Goal: Transaction & Acquisition: Purchase product/service

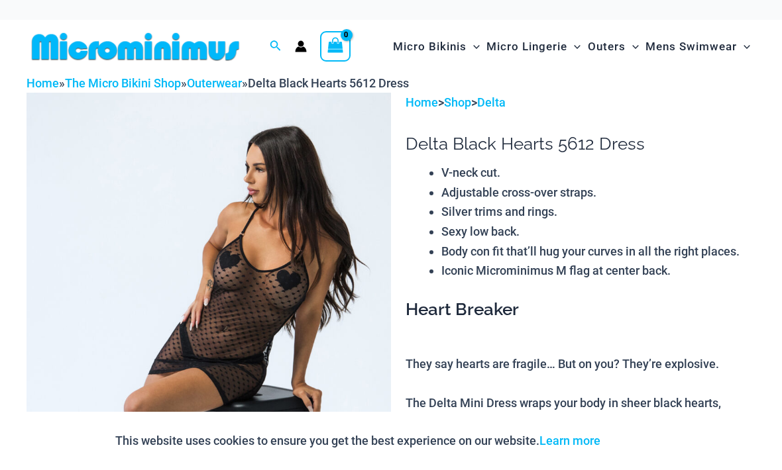
click at [93, 44] on img at bounding box center [136, 47] width 218 height 30
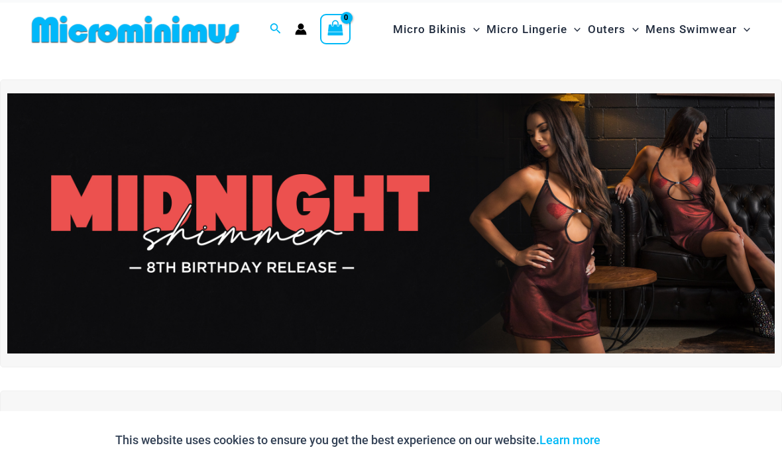
scroll to position [17, 0]
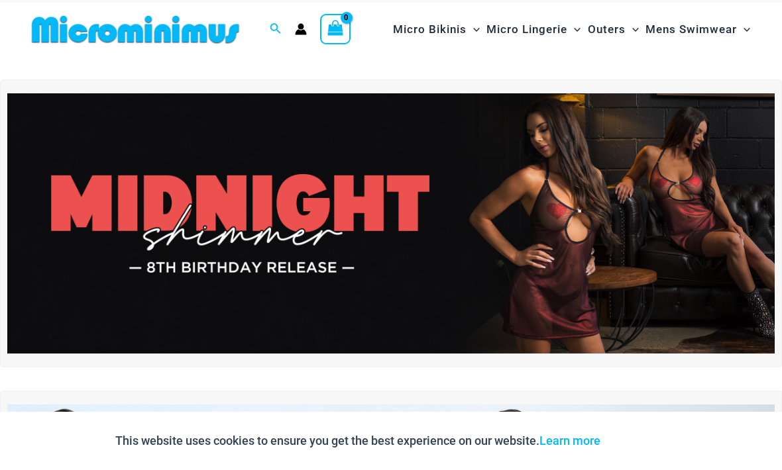
click at [89, 29] on img at bounding box center [136, 30] width 218 height 30
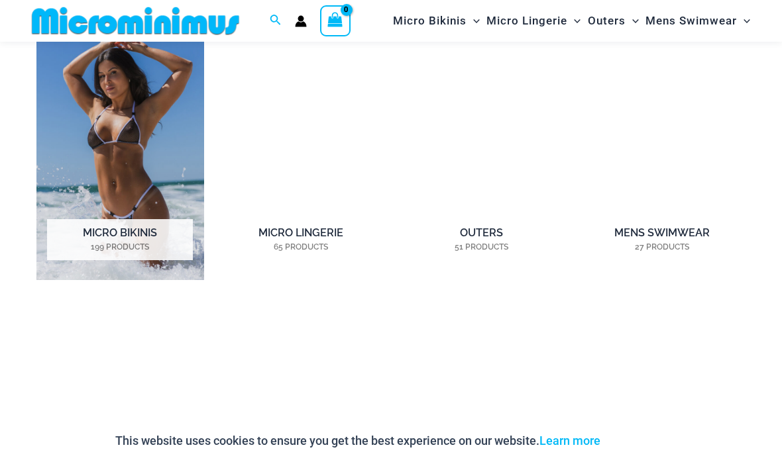
scroll to position [930, 0]
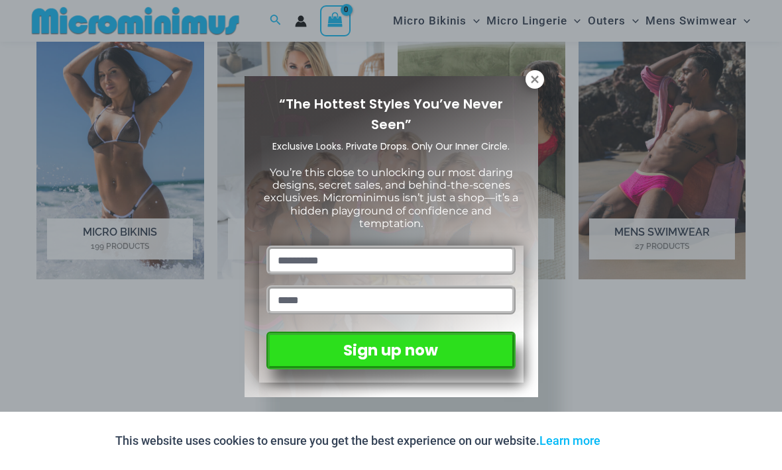
click at [535, 80] on icon at bounding box center [534, 79] width 7 height 7
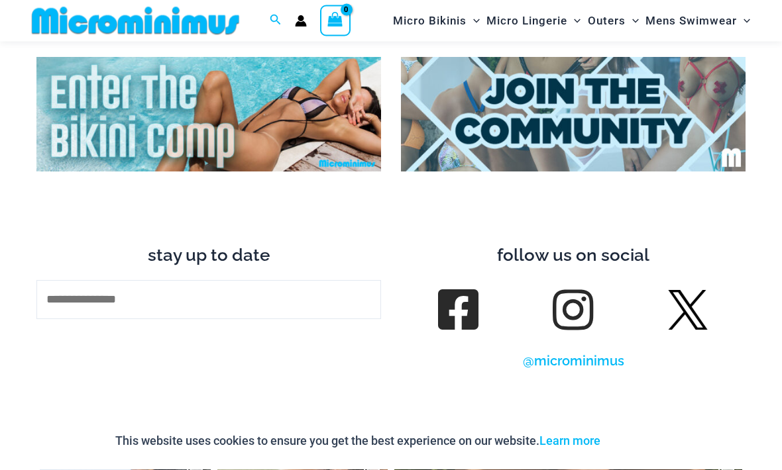
scroll to position [4419, 0]
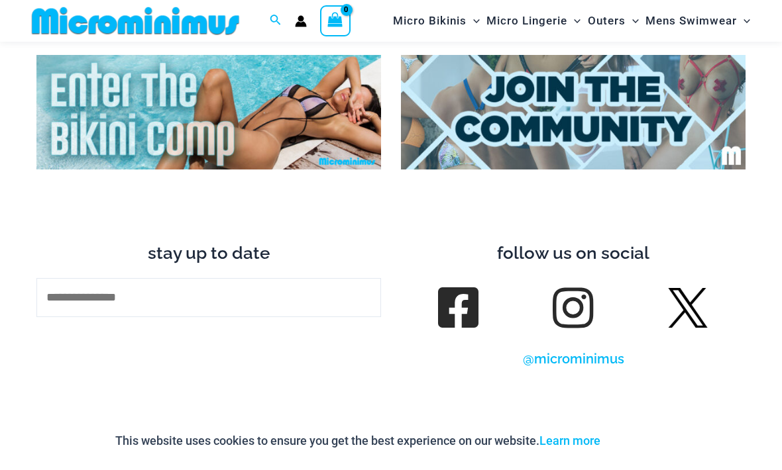
click at [118, 115] on img at bounding box center [208, 112] width 345 height 115
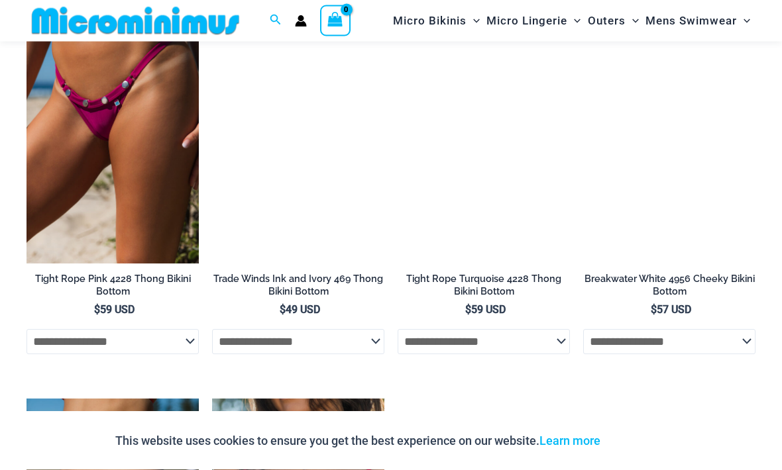
scroll to position [3508, 0]
